Goal: Task Accomplishment & Management: Use online tool/utility

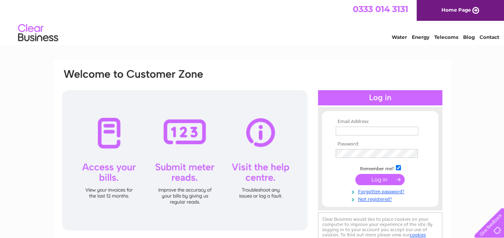
type input "ayrshirecartradersltd@yahoo.co.uk"
click at [363, 181] on input "submit" at bounding box center [379, 179] width 49 height 11
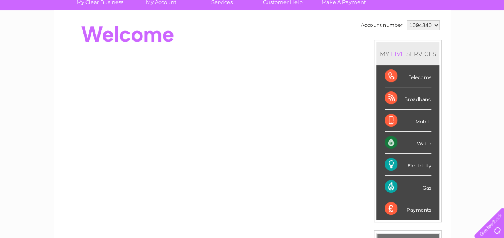
scroll to position [40, 0]
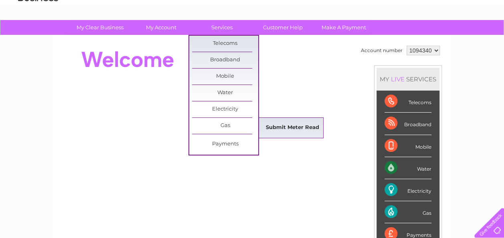
click at [268, 125] on link "Submit Meter Read" at bounding box center [292, 128] width 66 height 16
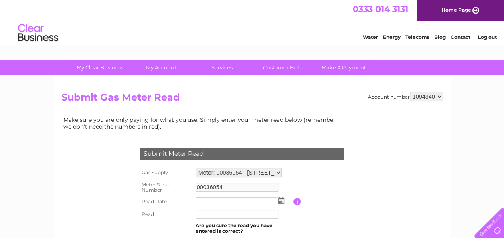
scroll to position [40, 0]
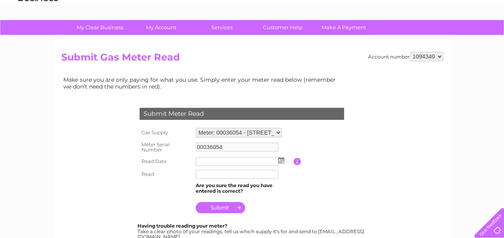
click at [244, 162] on input "text" at bounding box center [237, 161] width 83 height 9
click at [281, 161] on img at bounding box center [281, 160] width 6 height 6
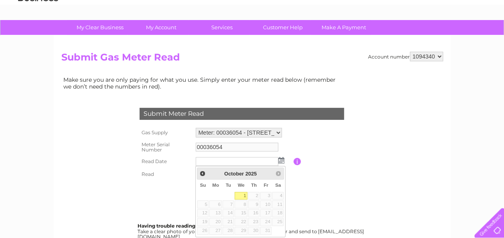
click at [244, 194] on link "1" at bounding box center [241, 196] width 13 height 8
type input "[DATE]"
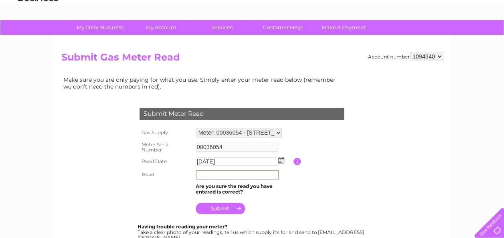
click at [230, 172] on input "text" at bounding box center [237, 175] width 83 height 10
type input "6636"
click at [220, 205] on input "submit" at bounding box center [220, 207] width 49 height 11
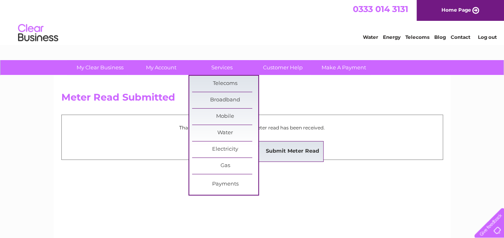
click at [289, 151] on link "Submit Meter Read" at bounding box center [292, 152] width 66 height 16
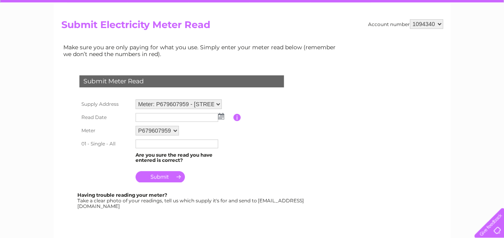
scroll to position [80, 0]
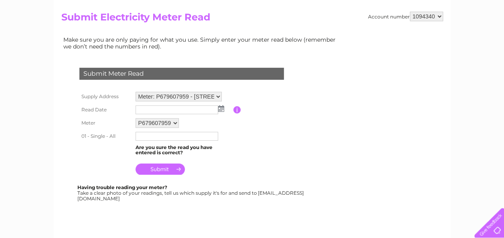
click at [220, 107] on img at bounding box center [221, 108] width 6 height 6
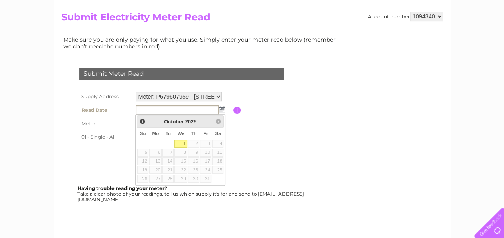
click at [183, 140] on link "1" at bounding box center [180, 144] width 13 height 8
type input "2025/10/01"
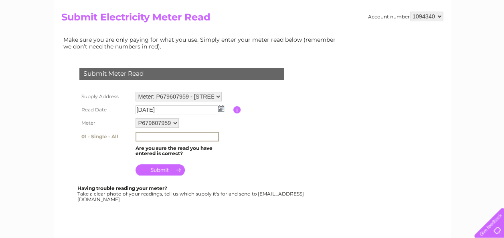
click at [182, 137] on input "text" at bounding box center [177, 137] width 83 height 10
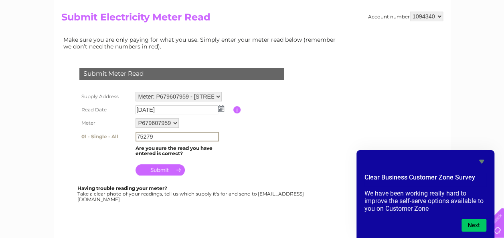
type input "75279"
click at [157, 168] on input "submit" at bounding box center [160, 169] width 49 height 11
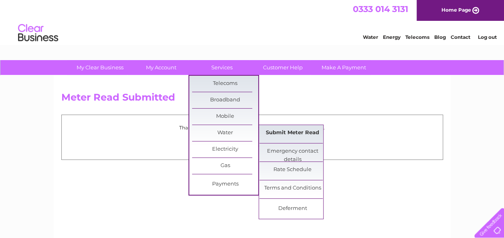
click at [287, 135] on link "Submit Meter Read" at bounding box center [292, 133] width 66 height 16
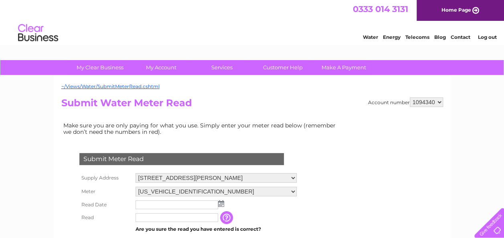
scroll to position [40, 0]
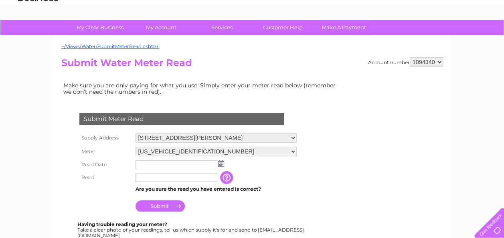
click at [220, 162] on img at bounding box center [221, 163] width 6 height 6
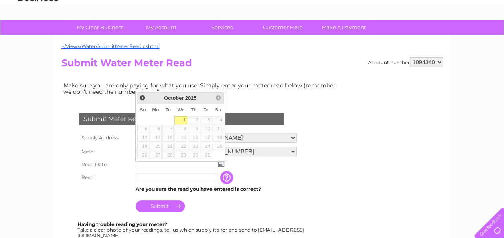
click at [183, 123] on link "1" at bounding box center [180, 120] width 13 height 8
type input "[DATE]"
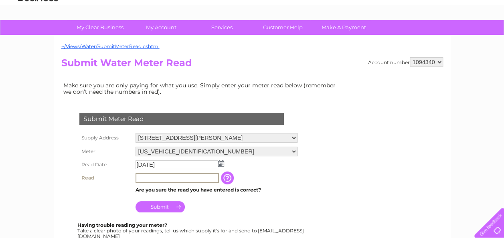
click at [173, 176] on input "text" at bounding box center [177, 178] width 83 height 10
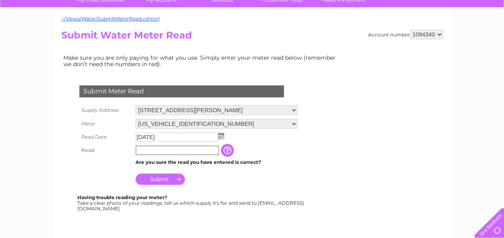
scroll to position [80, 0]
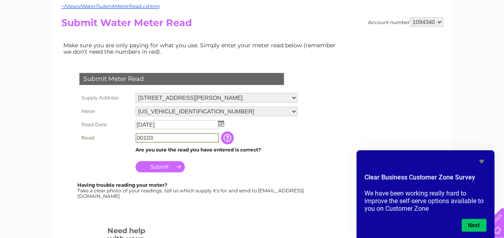
type input "00103"
click at [172, 164] on input "Submit" at bounding box center [160, 166] width 49 height 11
